Goal: Transaction & Acquisition: Purchase product/service

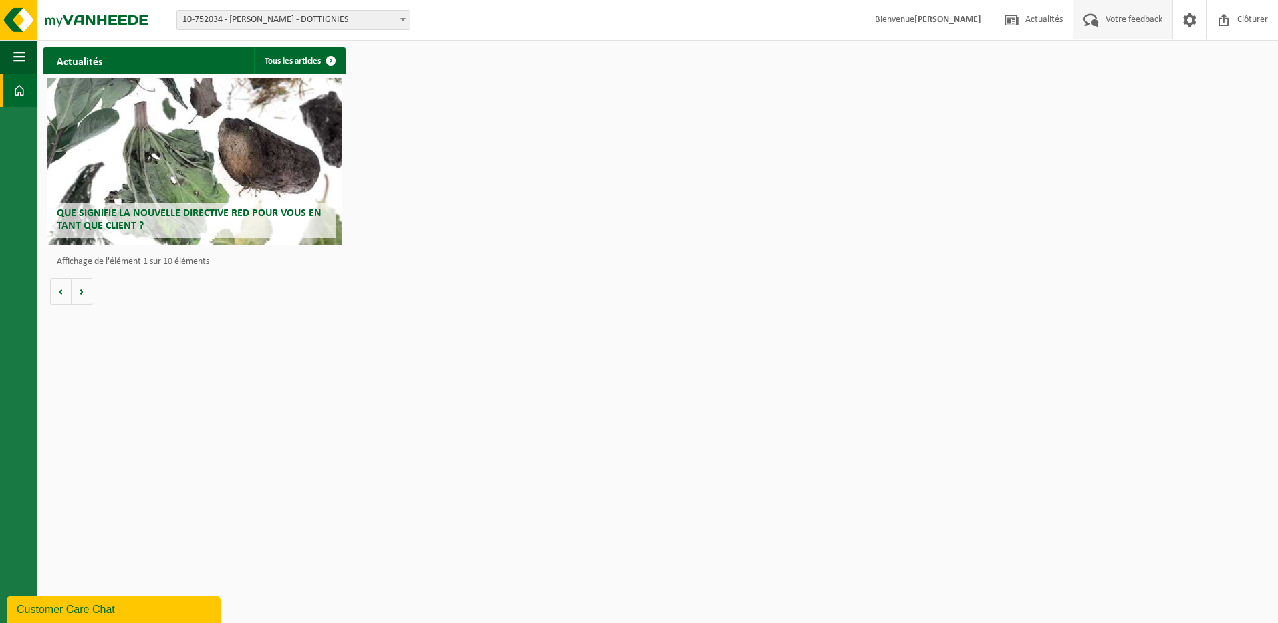
click at [1135, 29] on span "Votre feedback" at bounding box center [1134, 19] width 64 height 39
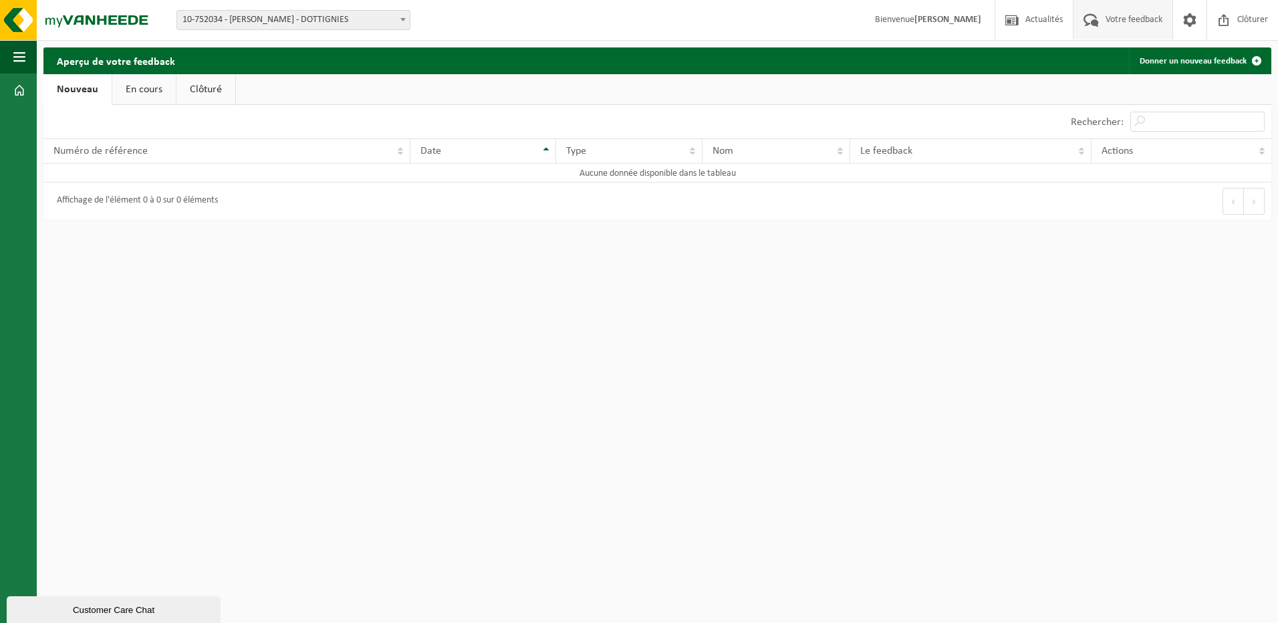
click at [40, 606] on div "Customer Care Chat" at bounding box center [114, 610] width 194 height 10
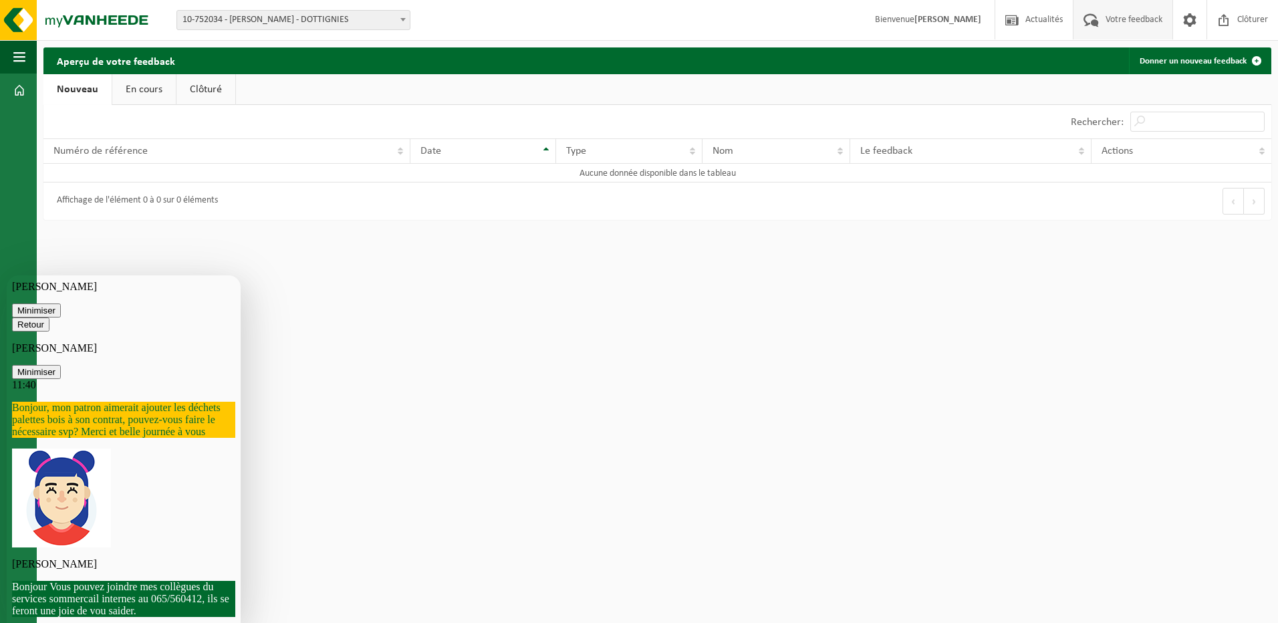
scroll to position [67, 0]
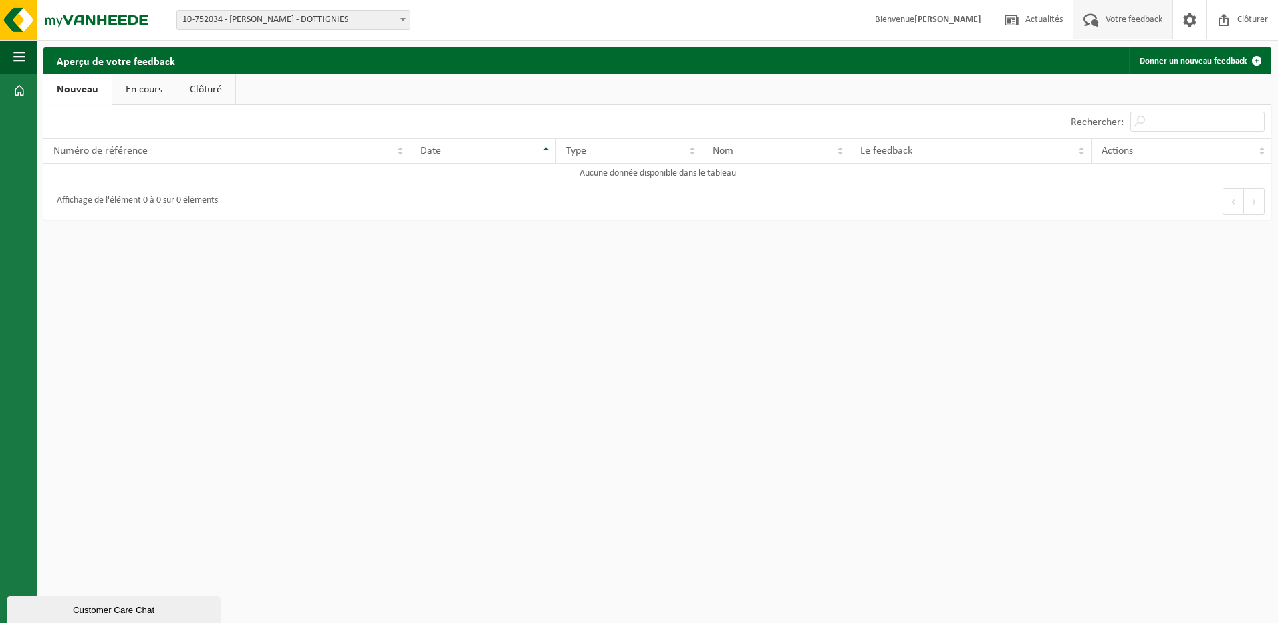
drag, startPoint x: 90, startPoint y: 615, endPoint x: 91, endPoint y: 933, distance: 317.6
click at [90, 615] on div "Customer Care Chat" at bounding box center [114, 610] width 194 height 10
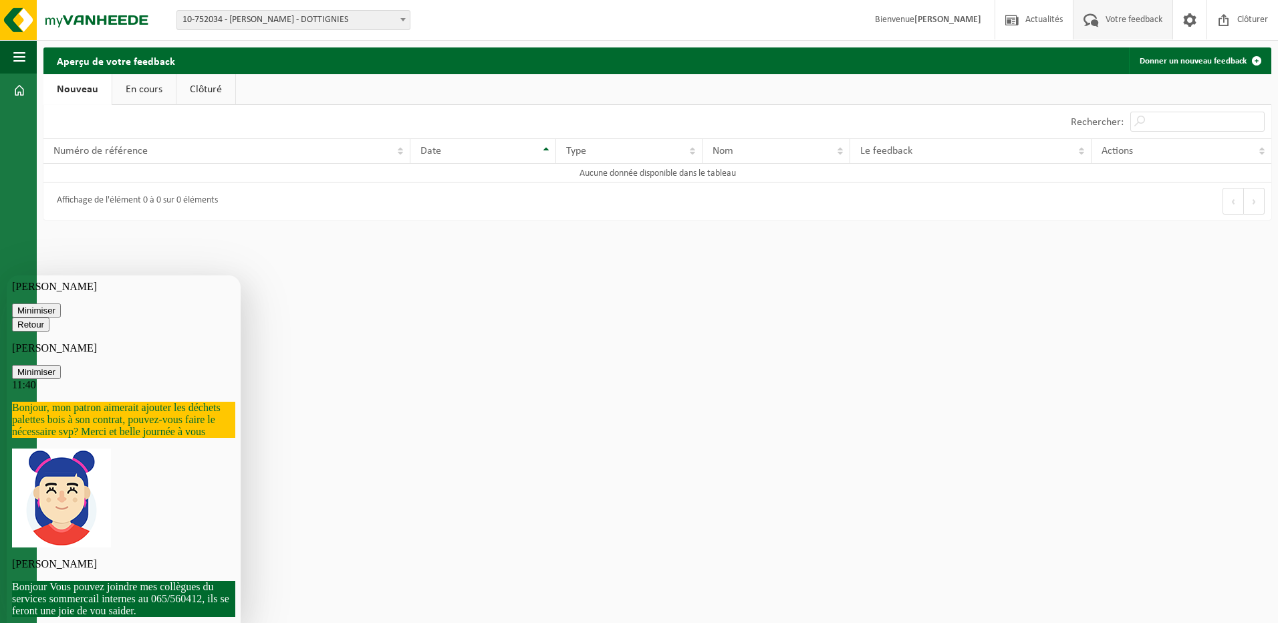
click at [61, 365] on button "Minimiser" at bounding box center [36, 372] width 49 height 14
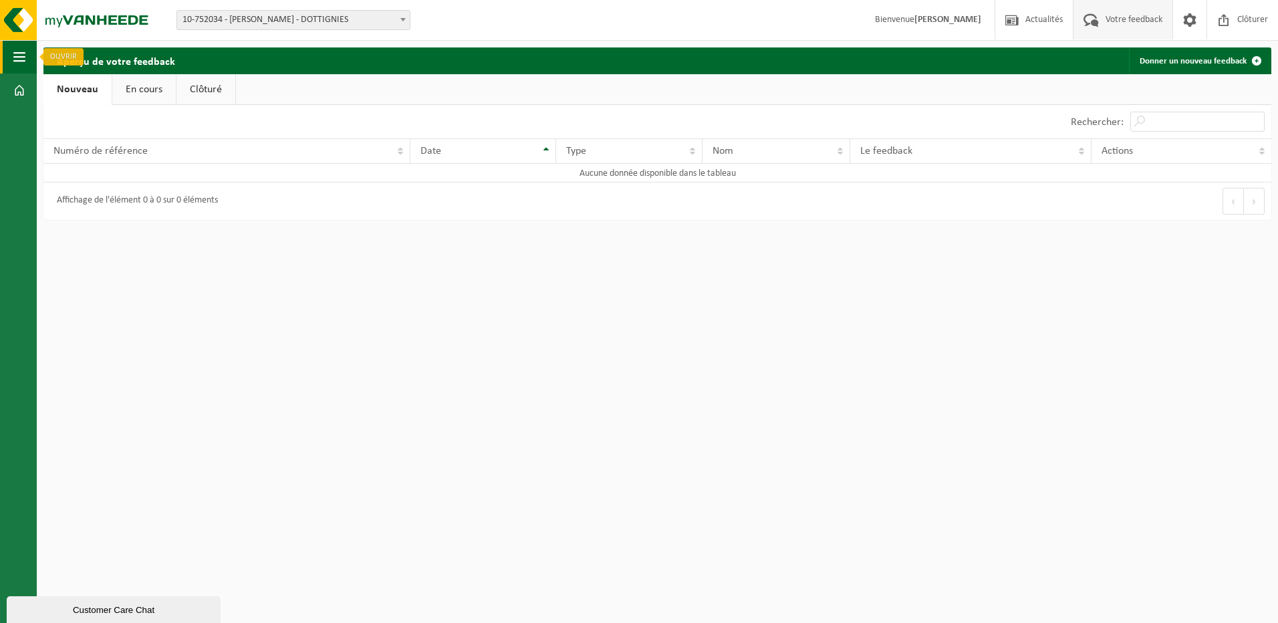
click at [15, 51] on span "button" at bounding box center [19, 56] width 12 height 33
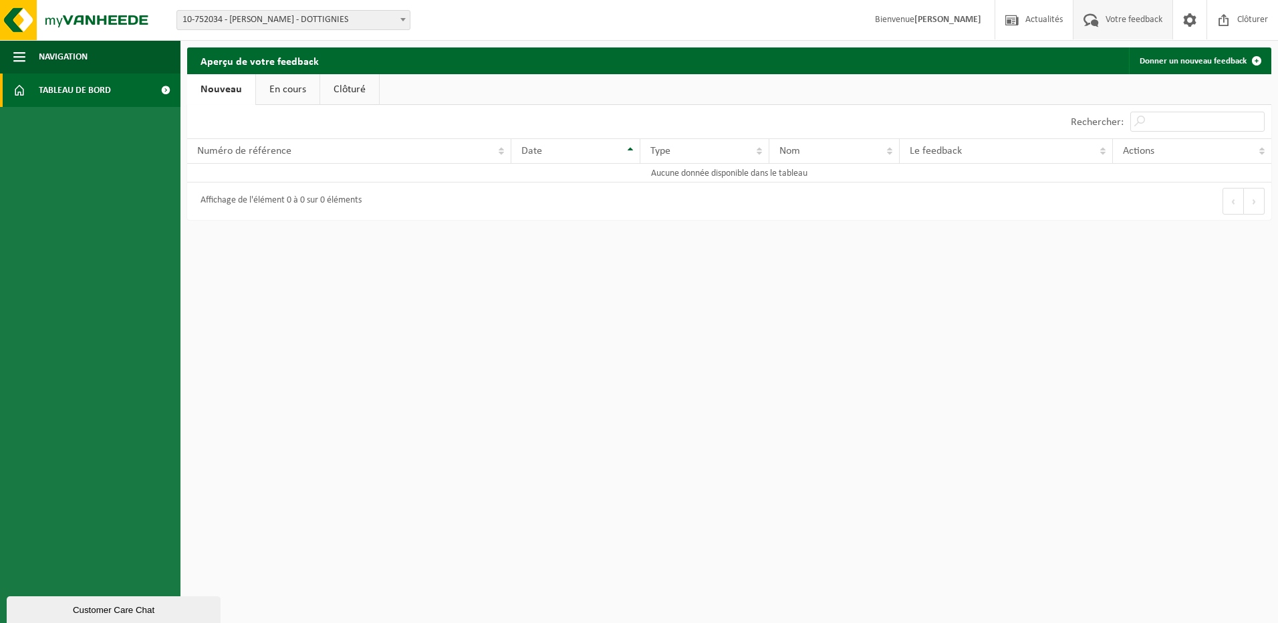
click at [67, 90] on span "Tableau de bord" at bounding box center [75, 90] width 72 height 33
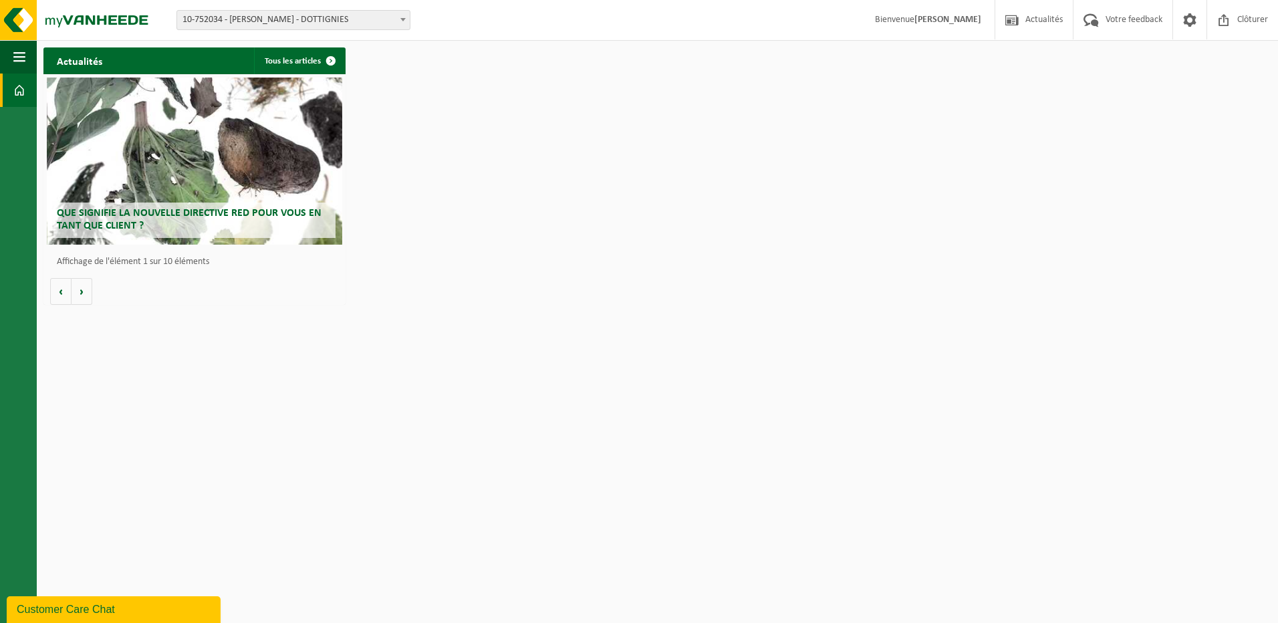
click at [332, 19] on span "10-752034 - [PERSON_NAME] - DOTTIGNIES" at bounding box center [293, 20] width 233 height 19
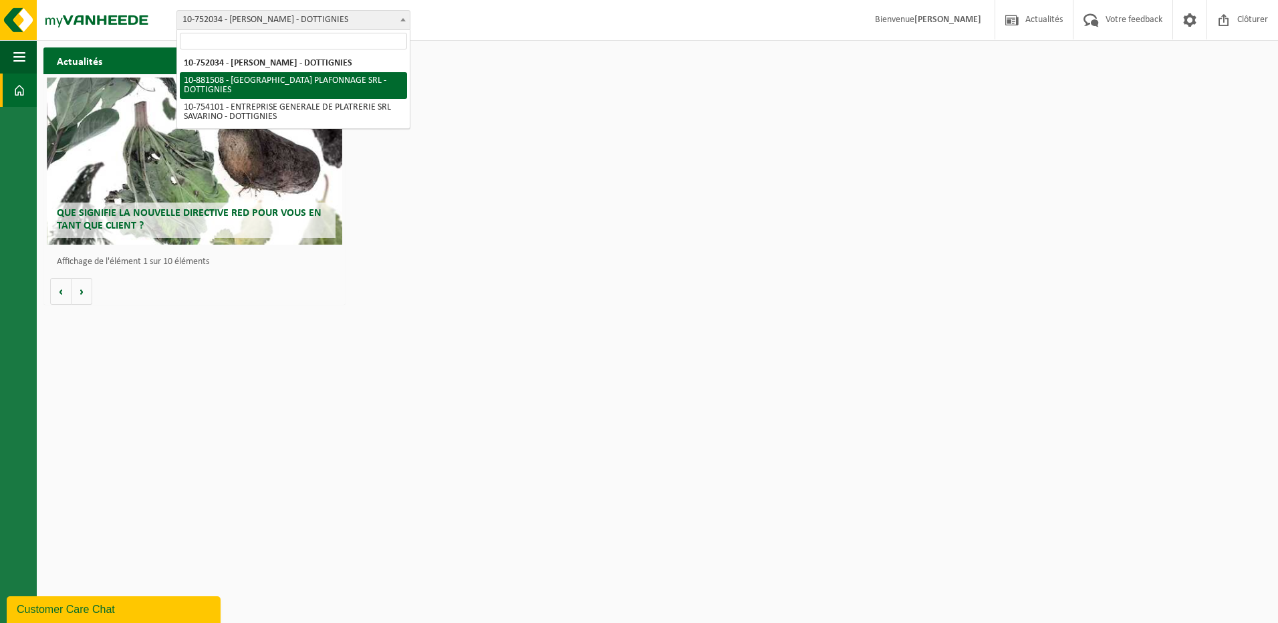
select select "110556"
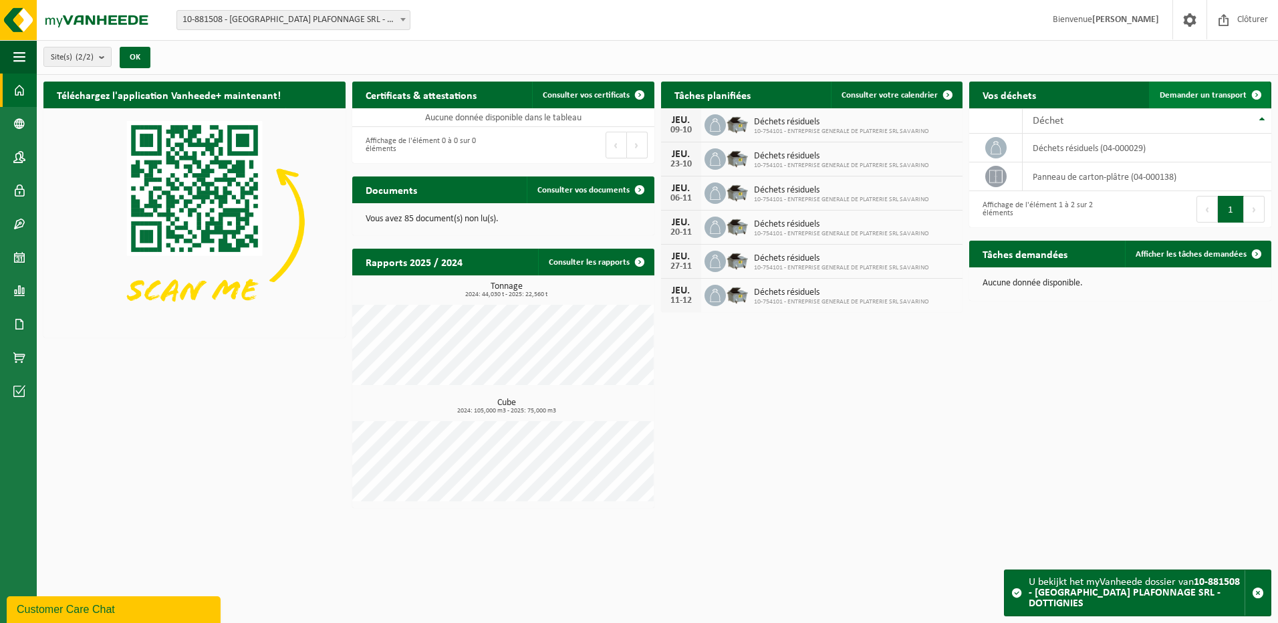
click at [1262, 94] on span at bounding box center [1257, 95] width 27 height 27
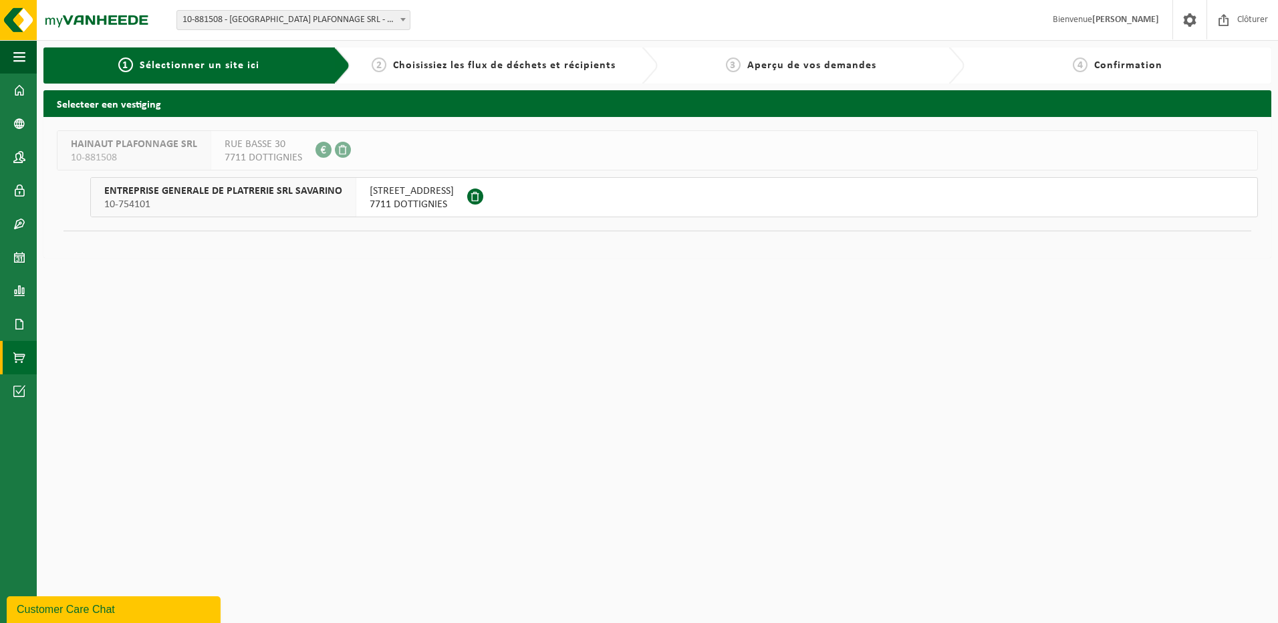
click at [10, 364] on link "Boutique en ligne" at bounding box center [18, 357] width 37 height 33
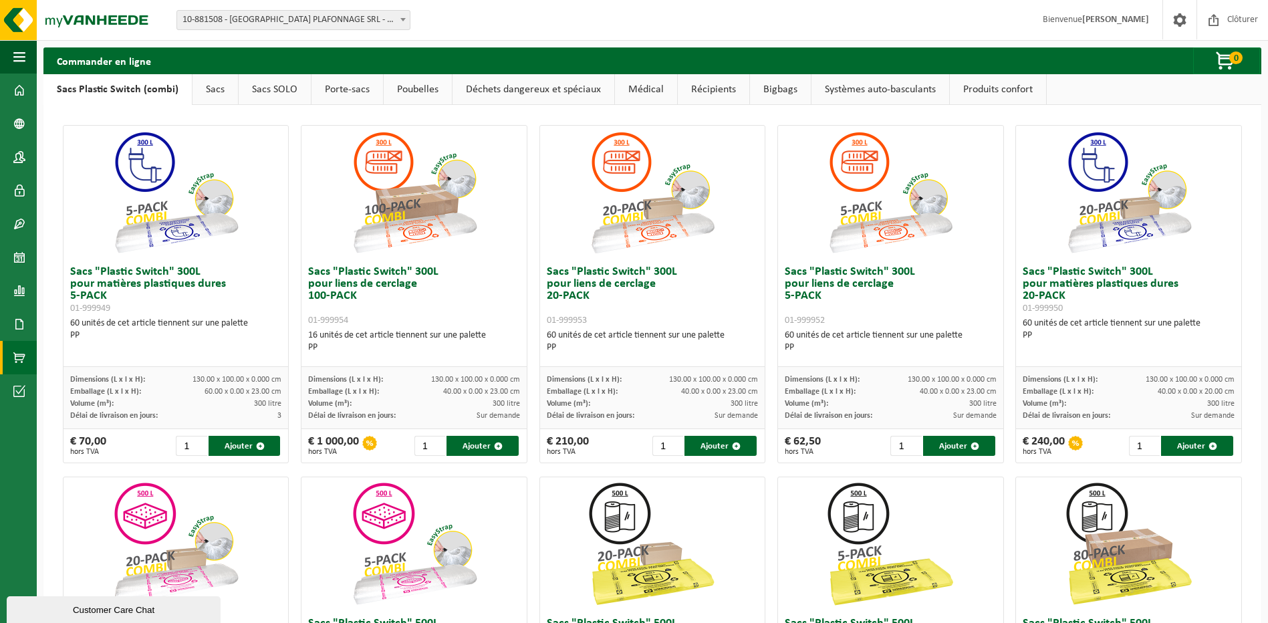
click at [987, 97] on link "Produits confort" at bounding box center [998, 89] width 96 height 31
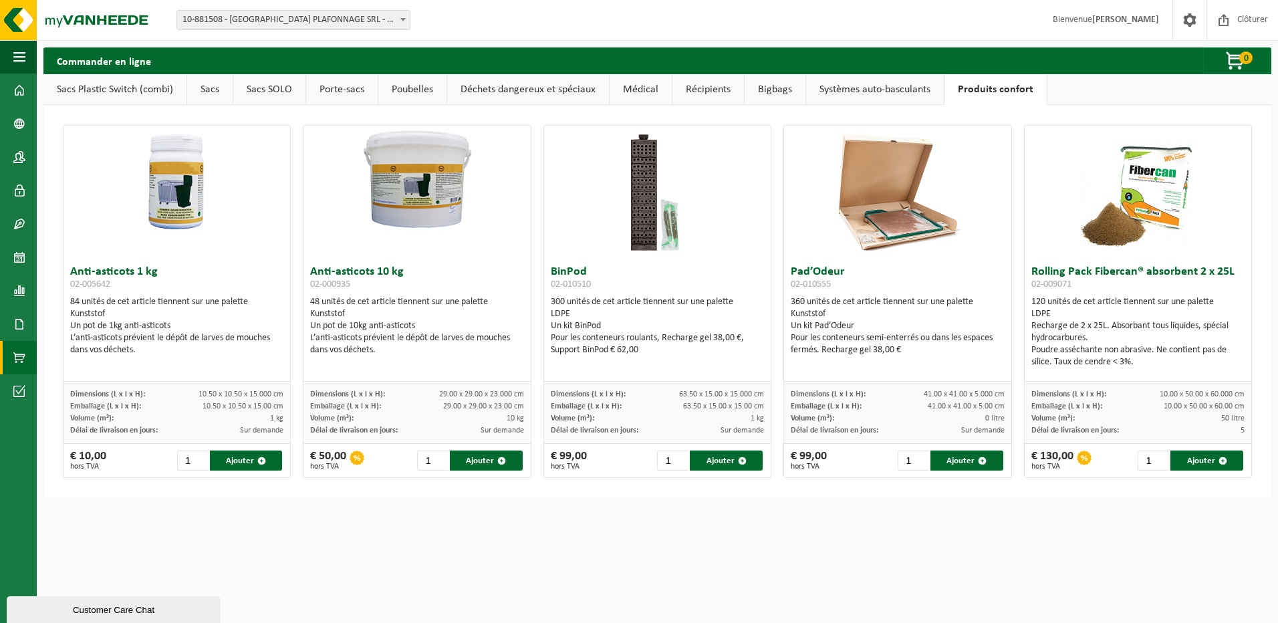
click at [159, 192] on img at bounding box center [177, 183] width 227 height 114
click at [134, 378] on div "Anti-asticots 1 kg 02-005642 84 unités de cet article tiennent sur une palette …" at bounding box center [177, 320] width 227 height 122
click at [23, 220] on span at bounding box center [19, 223] width 12 height 33
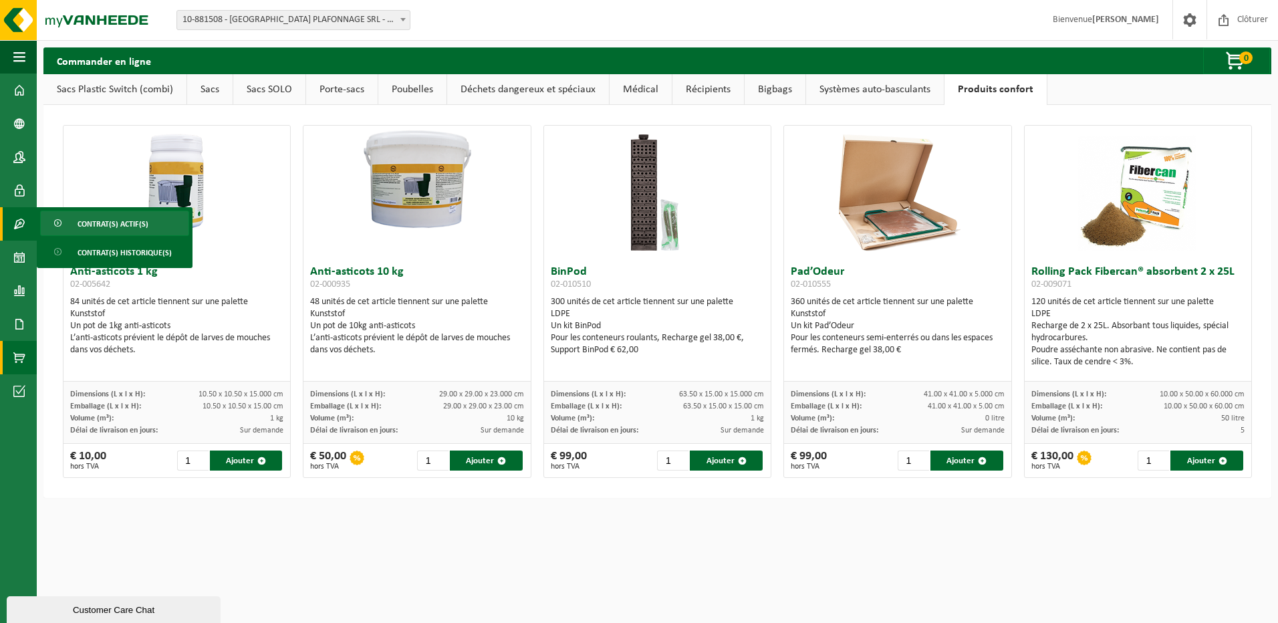
click at [134, 220] on span "Contrat(s) actif(s)" at bounding box center [113, 223] width 71 height 25
